Goal: Task Accomplishment & Management: Manage account settings

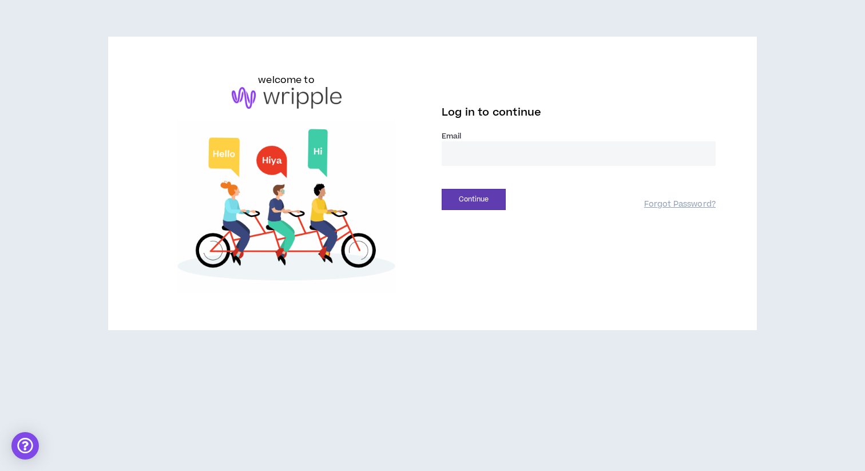
click at [463, 151] on input "email" at bounding box center [579, 153] width 274 height 25
type input "**********"
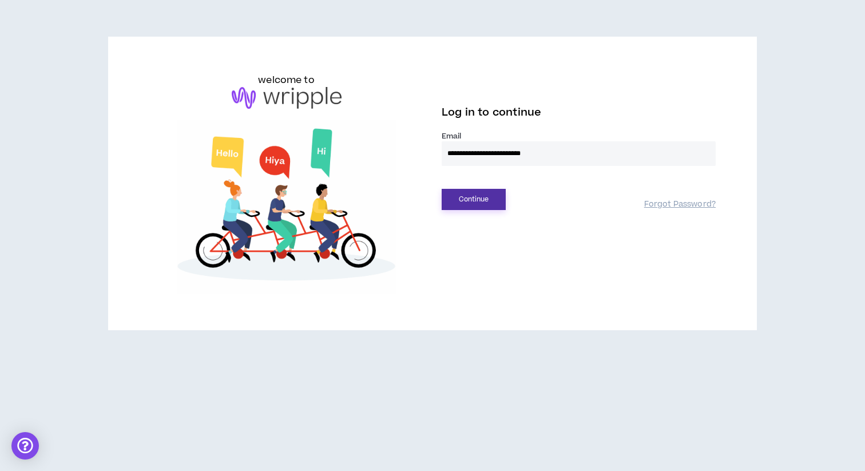
click at [476, 191] on button "Continue" at bounding box center [474, 199] width 64 height 21
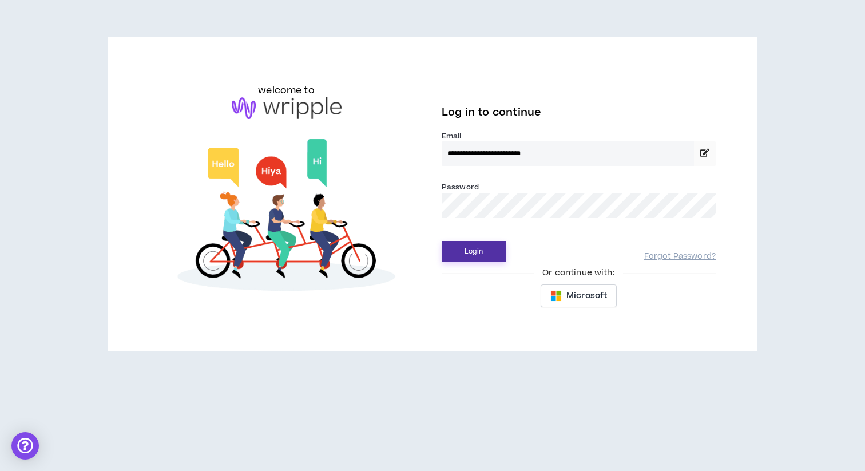
click at [469, 244] on button "Login" at bounding box center [474, 251] width 64 height 21
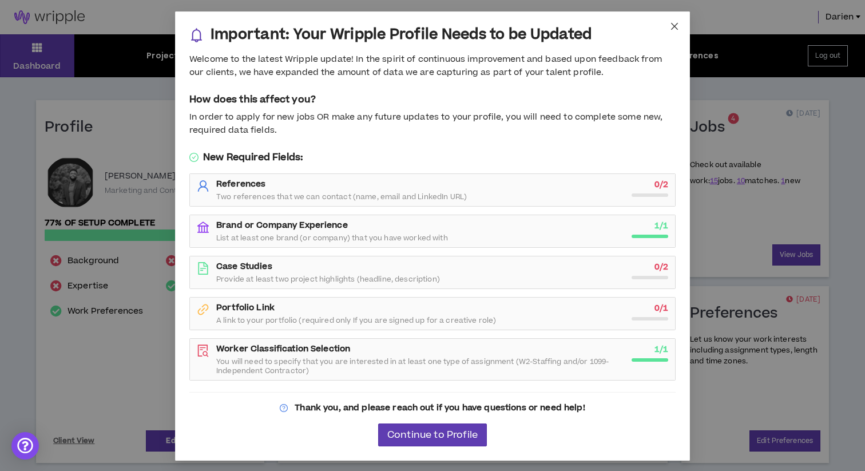
click at [671, 25] on icon "close" at bounding box center [674, 26] width 9 height 9
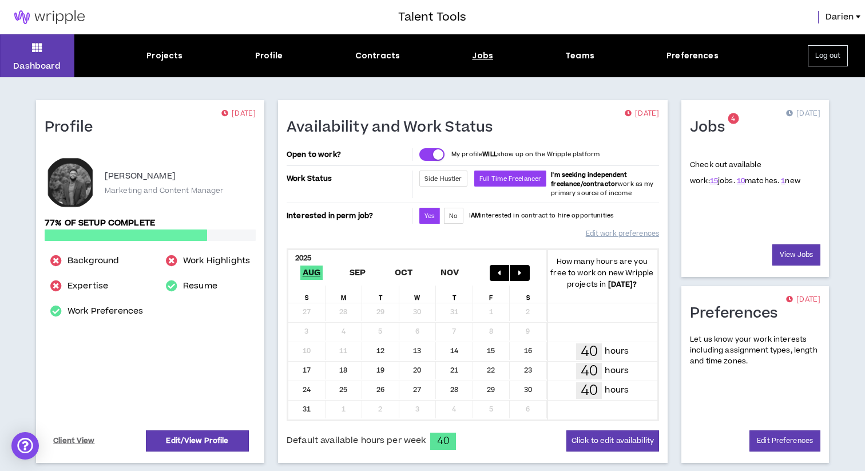
click at [488, 59] on div "Jobs" at bounding box center [482, 56] width 21 height 12
